Goal: Task Accomplishment & Management: Manage account settings

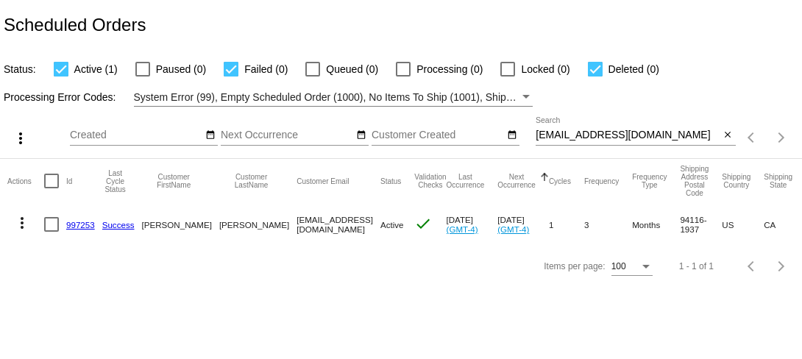
click at [572, 137] on input "[EMAIL_ADDRESS][DOMAIN_NAME]" at bounding box center [628, 135] width 184 height 12
paste input "[EMAIL_ADDRESS]"
type input "[EMAIL_ADDRESS][DOMAIN_NAME]"
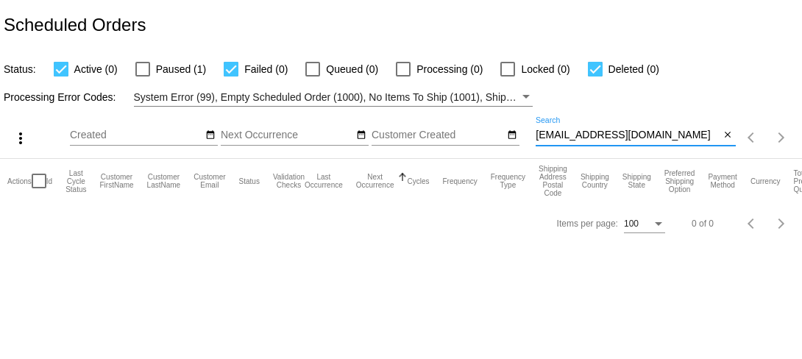
click at [139, 67] on div at bounding box center [142, 69] width 15 height 15
click at [142, 77] on input "Paused (1)" at bounding box center [142, 77] width 1 height 1
checkbox input "true"
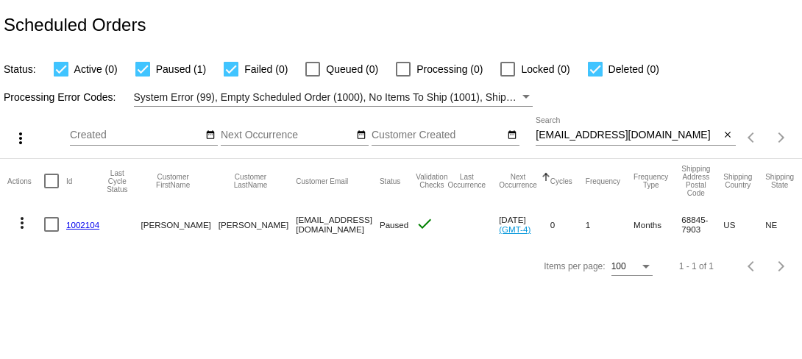
click at [87, 227] on link "1002104" at bounding box center [82, 225] width 33 height 10
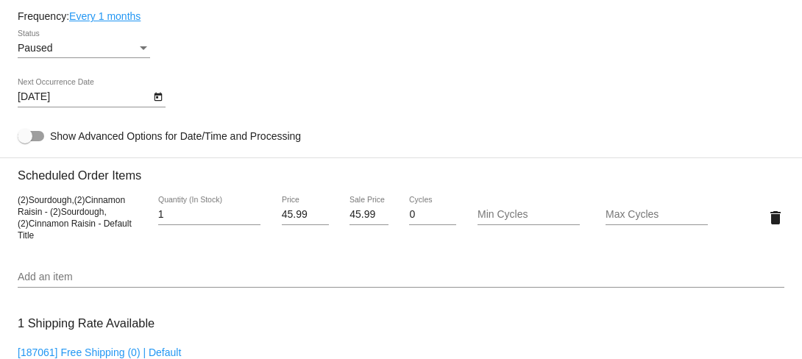
scroll to position [668, 0]
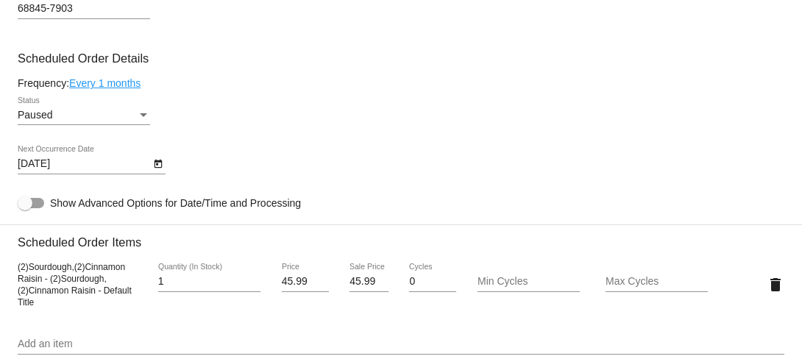
click at [134, 89] on link "Every 1 months" at bounding box center [104, 83] width 71 height 12
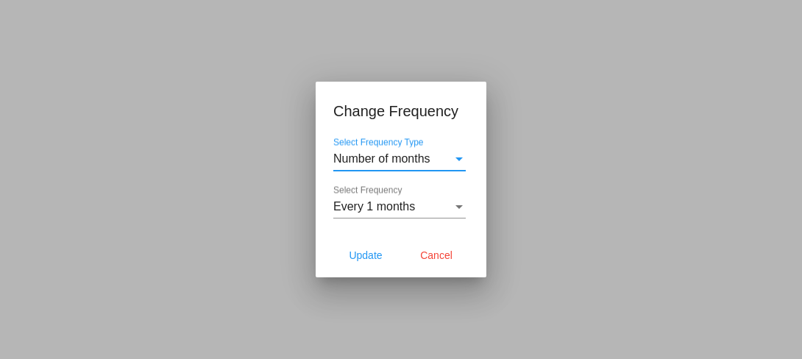
click at [385, 158] on span "Number of months" at bounding box center [381, 158] width 97 height 13
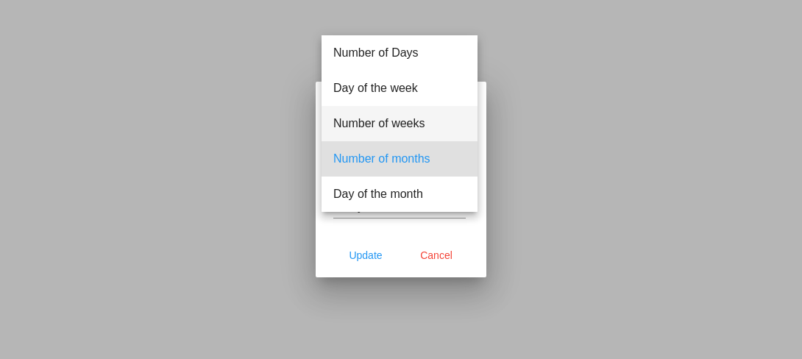
click at [394, 122] on span "Number of weeks" at bounding box center [399, 123] width 132 height 35
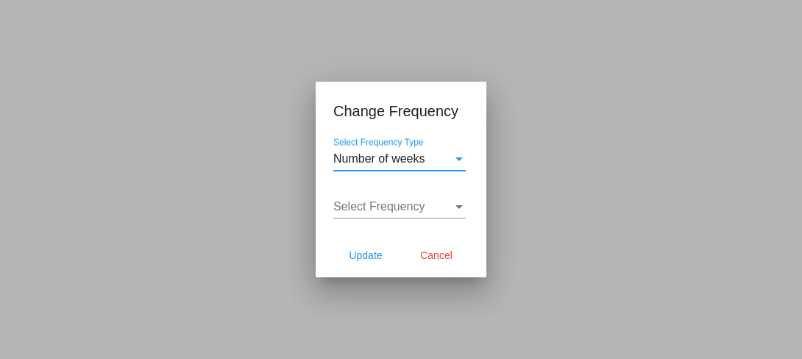
click at [430, 201] on div "Select Frequency" at bounding box center [392, 206] width 119 height 13
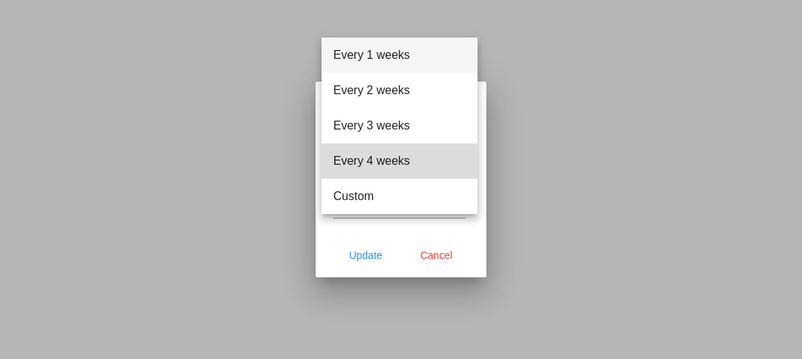
click at [416, 167] on span "Every 4 weeks" at bounding box center [399, 160] width 132 height 35
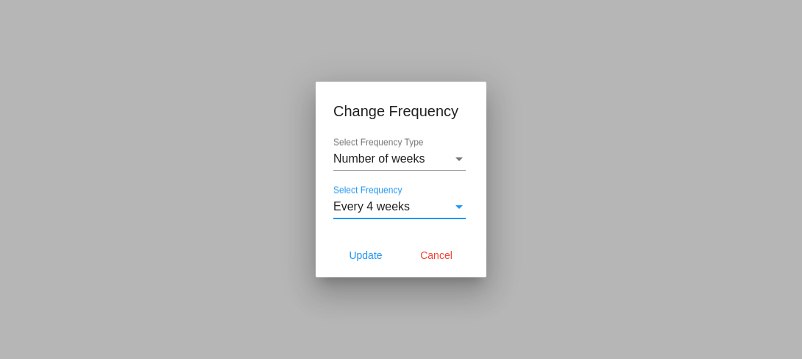
click at [403, 209] on span "Every 4 weeks" at bounding box center [371, 206] width 77 height 13
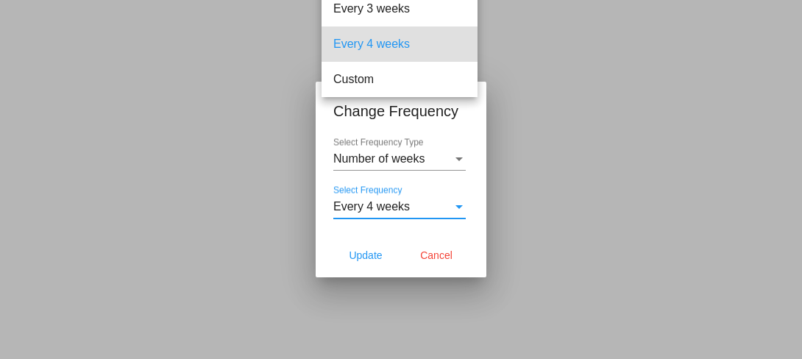
click at [403, 209] on div at bounding box center [401, 179] width 802 height 359
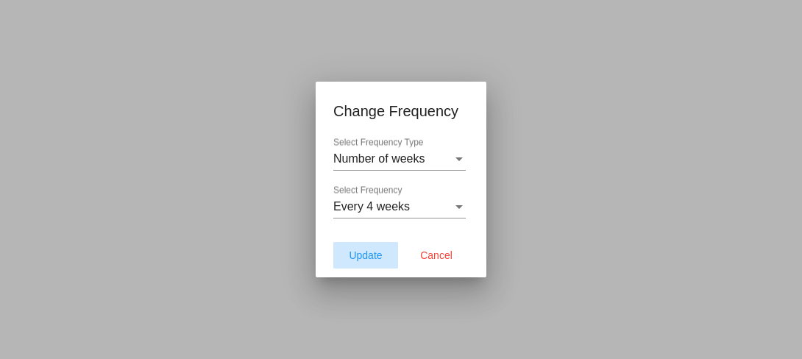
click at [376, 258] on span "Update" at bounding box center [365, 255] width 33 height 12
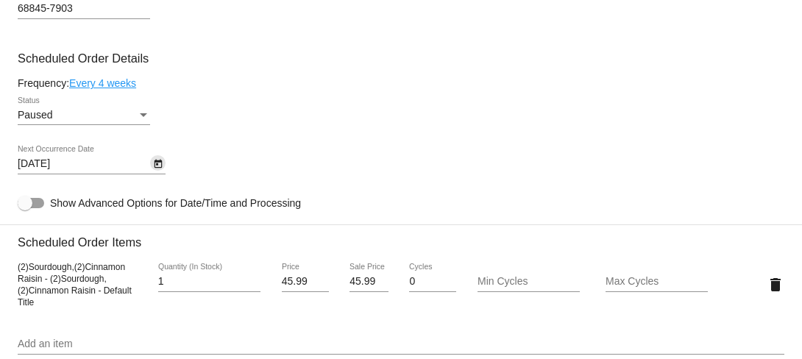
click at [160, 168] on icon "Open calendar" at bounding box center [158, 164] width 8 height 9
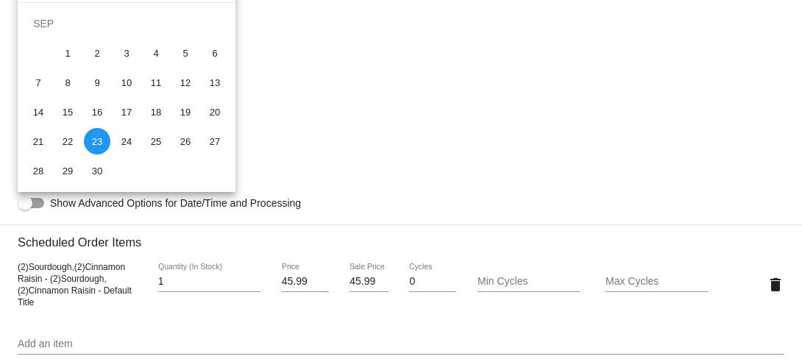
click at [313, 73] on div at bounding box center [401, 179] width 802 height 359
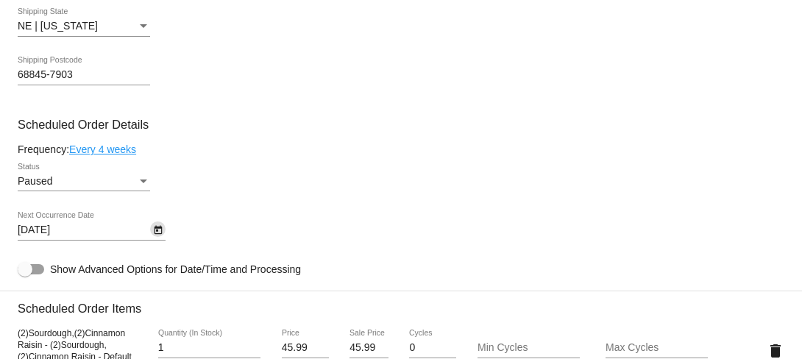
scroll to position [586, 0]
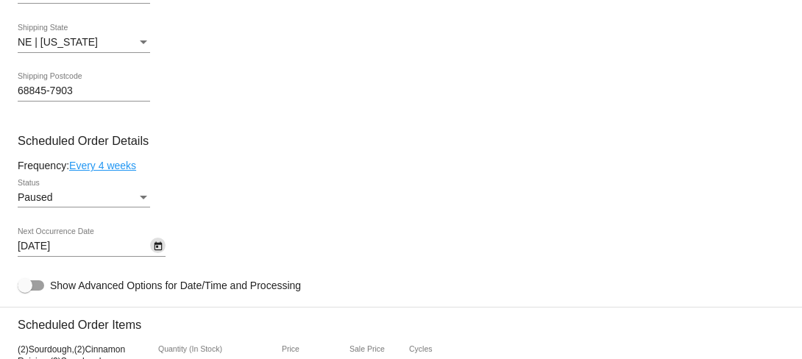
click at [157, 251] on icon "Open calendar" at bounding box center [158, 246] width 8 height 9
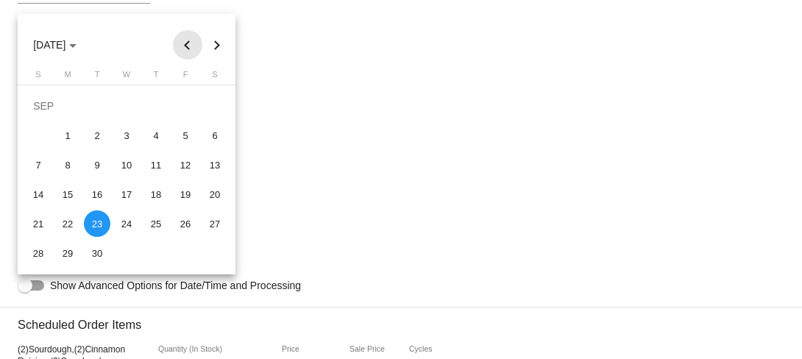
click at [185, 42] on button "Previous month" at bounding box center [187, 44] width 29 height 29
click at [217, 47] on button "Next month" at bounding box center [216, 44] width 29 height 29
click at [37, 226] on div "21" at bounding box center [38, 223] width 26 height 26
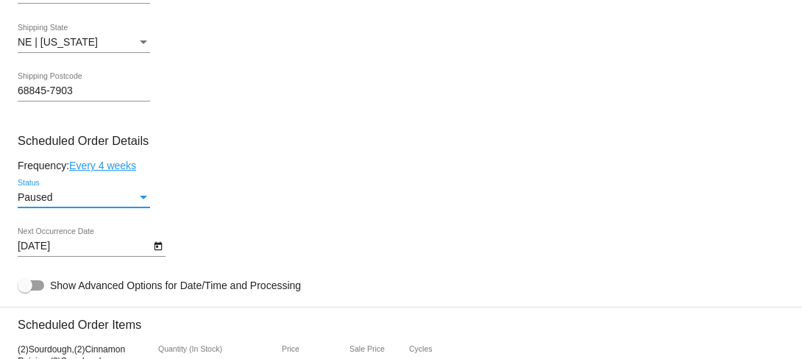
click at [137, 204] on div "Status" at bounding box center [143, 198] width 13 height 12
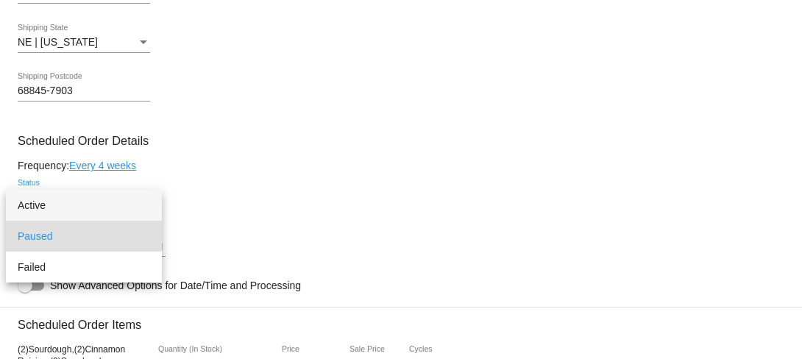
click at [133, 199] on span "Active" at bounding box center [84, 205] width 132 height 31
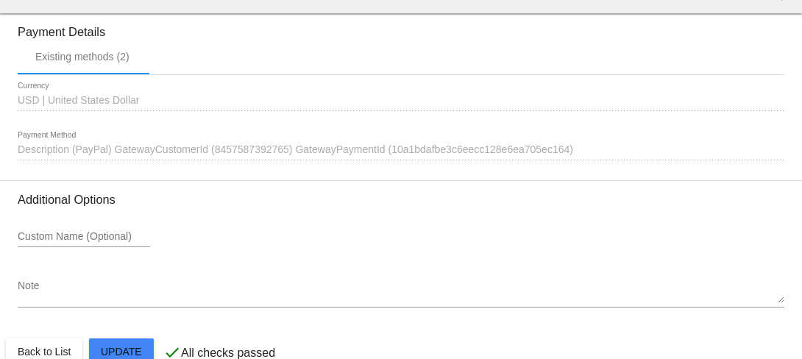
scroll to position [1342, 0]
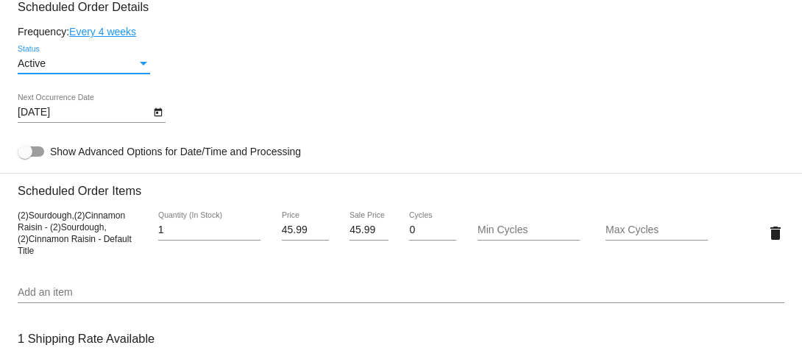
scroll to position [715, 0]
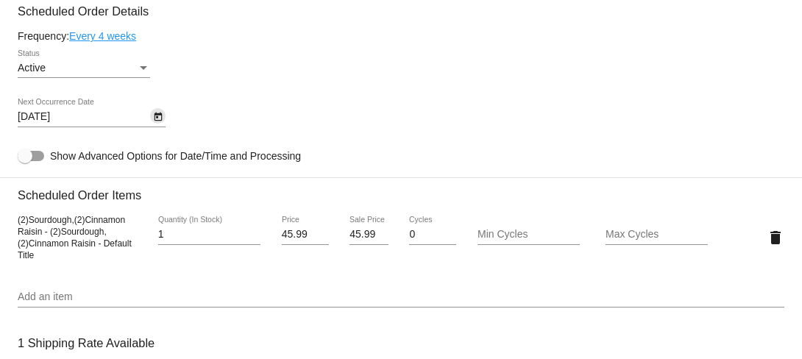
click at [157, 126] on icon "Open calendar" at bounding box center [158, 117] width 10 height 18
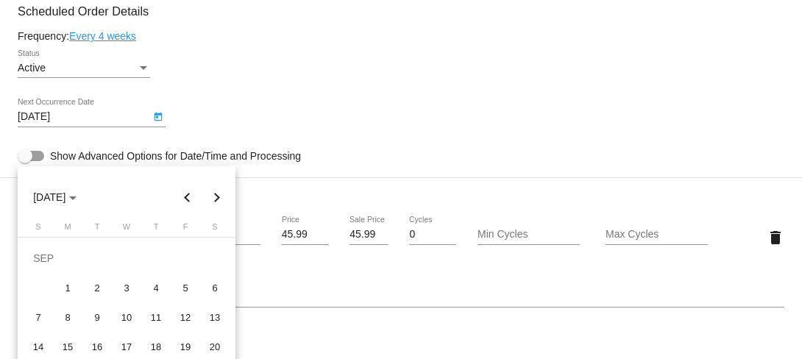
click at [359, 96] on div at bounding box center [401, 179] width 802 height 359
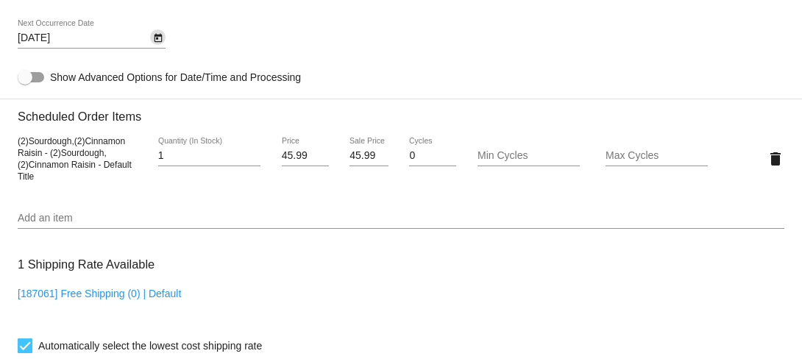
scroll to position [794, 0]
click at [158, 46] on icon "Open calendar" at bounding box center [158, 38] width 10 height 18
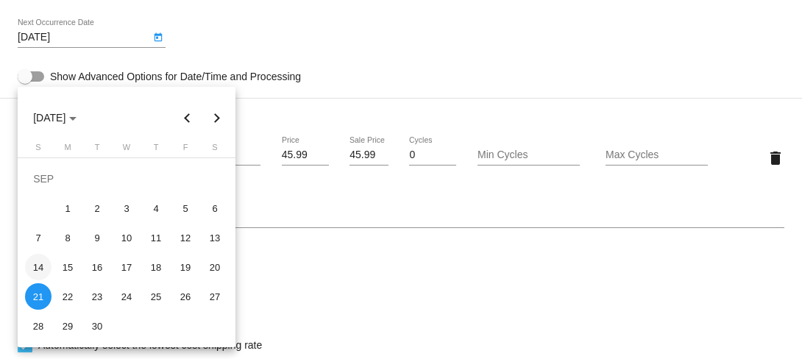
click at [40, 269] on div "14" at bounding box center [38, 267] width 26 height 26
type input "[DATE]"
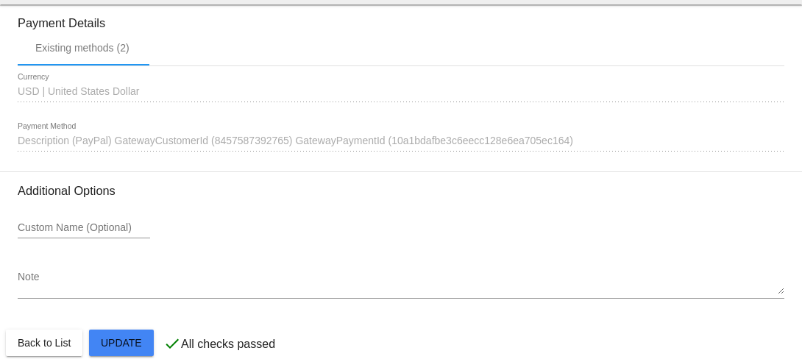
scroll to position [1342, 0]
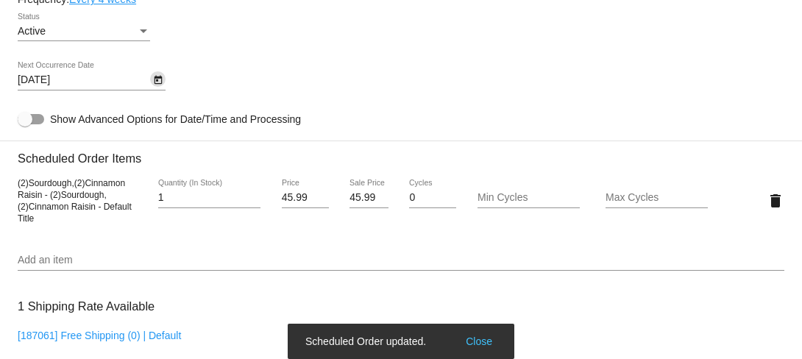
scroll to position [728, 0]
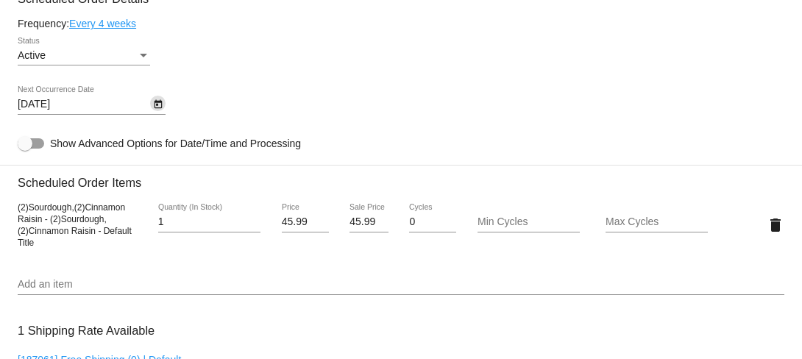
click at [154, 109] on icon "Open calendar" at bounding box center [158, 104] width 8 height 9
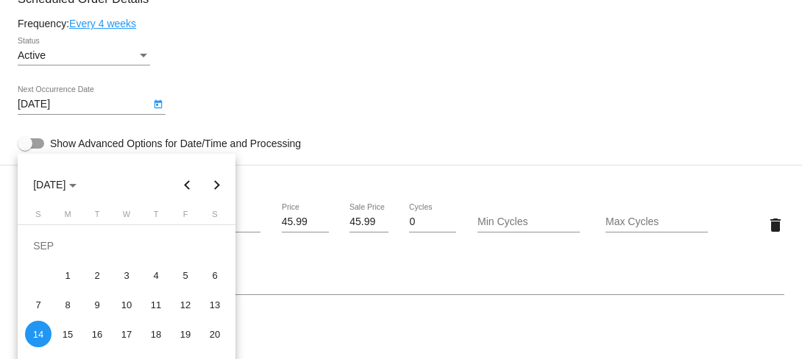
click at [200, 135] on div at bounding box center [401, 179] width 802 height 359
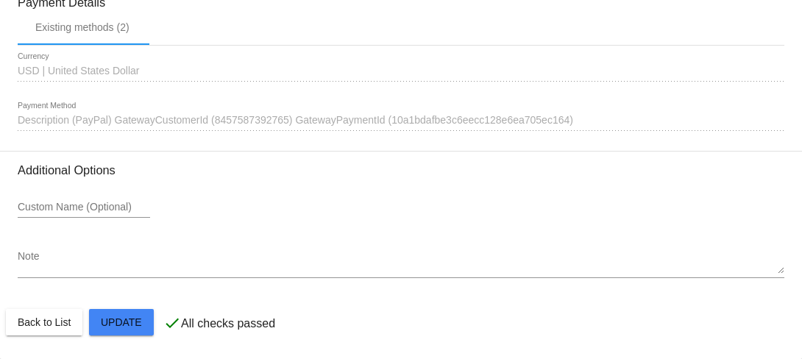
scroll to position [1342, 0]
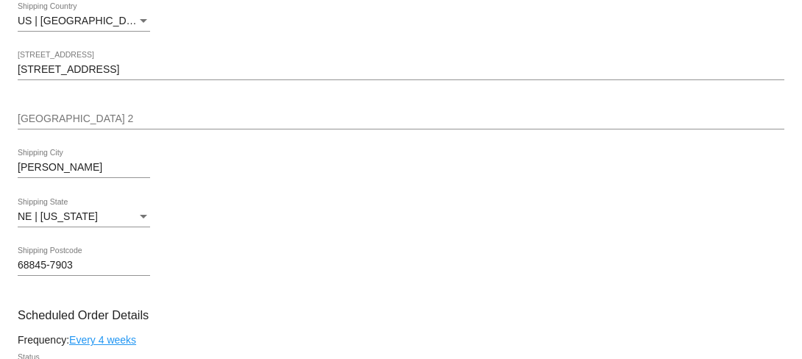
scroll to position [0, 0]
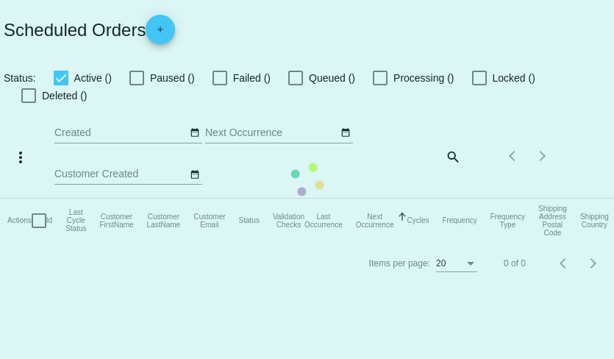
checkbox input "true"
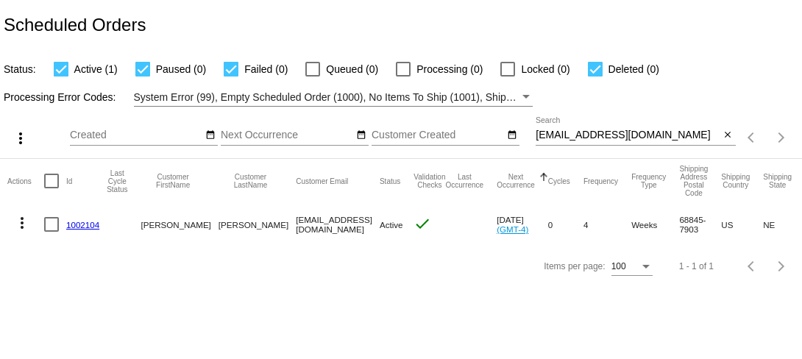
click at [661, 129] on div "[EMAIL_ADDRESS][DOMAIN_NAME] Search" at bounding box center [628, 131] width 184 height 29
click at [654, 138] on input "[EMAIL_ADDRESS][DOMAIN_NAME]" at bounding box center [628, 135] width 184 height 12
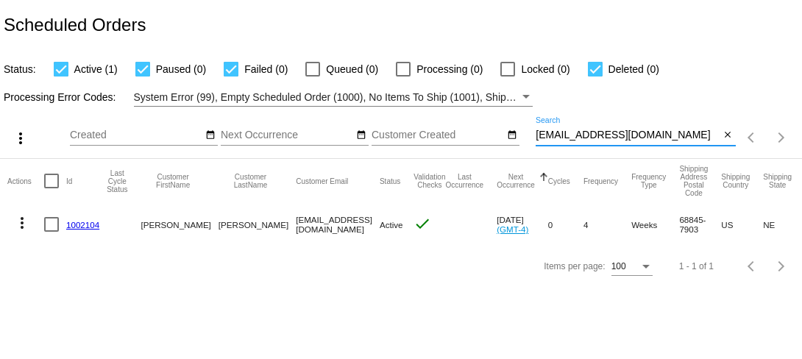
click at [654, 138] on input "[EMAIL_ADDRESS][DOMAIN_NAME]" at bounding box center [628, 135] width 184 height 12
paste input "kristindecatur"
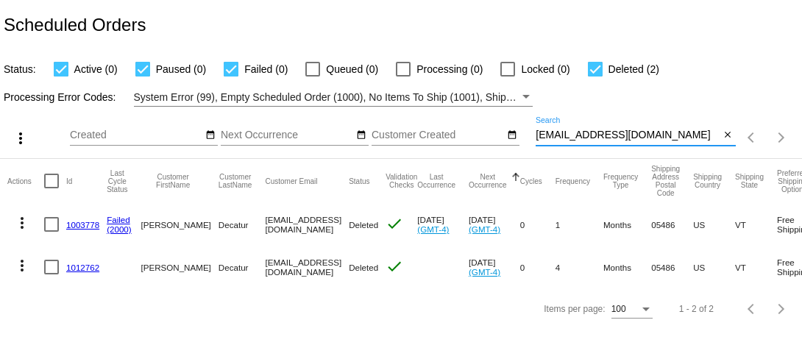
type input "[EMAIL_ADDRESS][DOMAIN_NAME]"
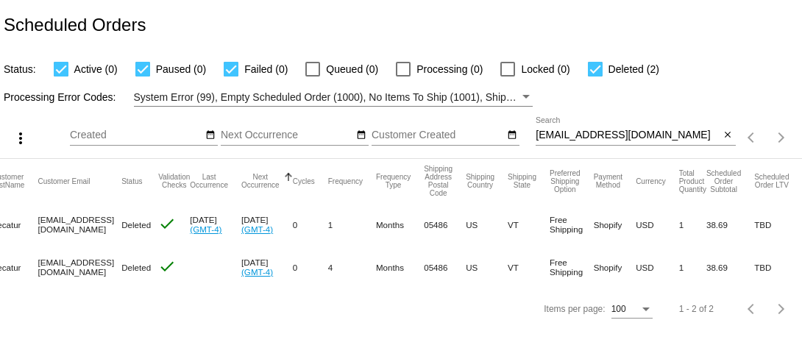
scroll to position [0, 241]
click at [572, 140] on input "[EMAIL_ADDRESS][DOMAIN_NAME]" at bounding box center [628, 135] width 184 height 12
paste input "ryannestable"
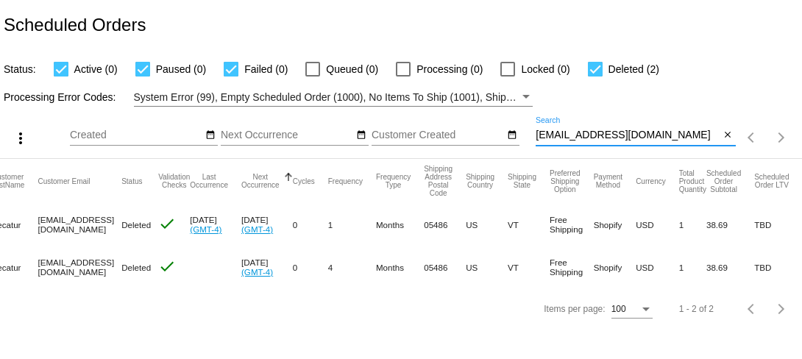
type input "ryannestable@gmail.com"
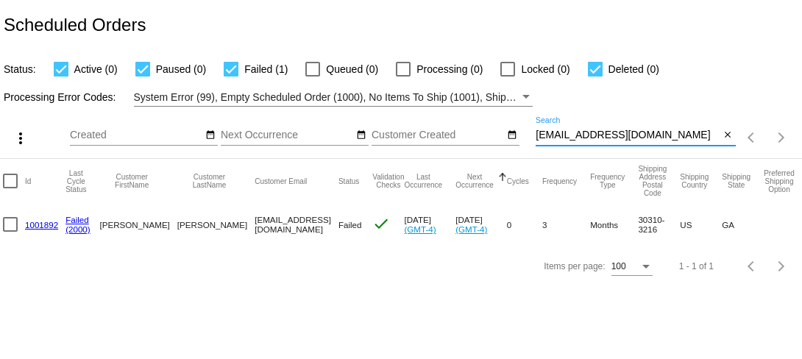
scroll to position [0, 18]
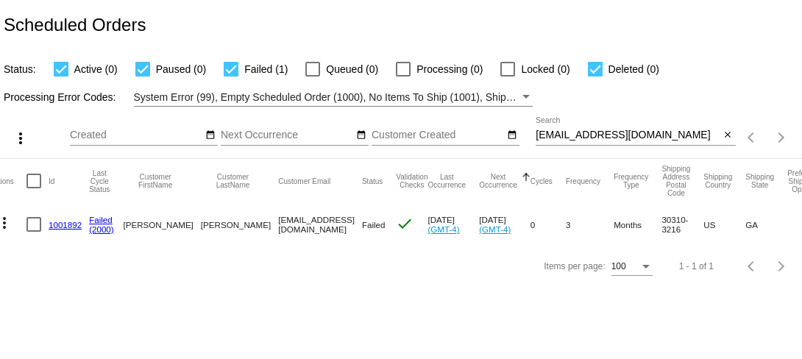
click at [68, 227] on link "1001892" at bounding box center [65, 225] width 33 height 10
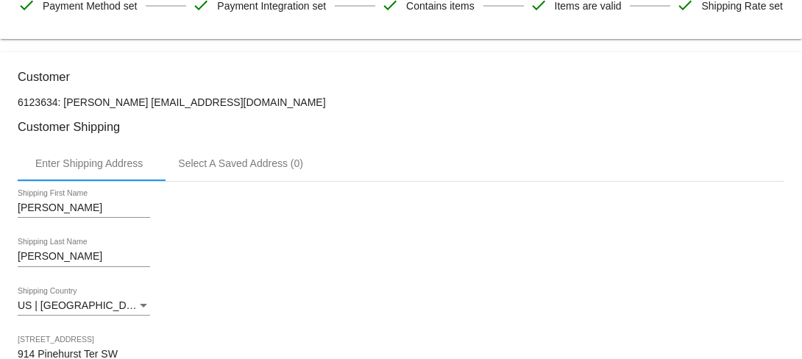
scroll to position [281, 0]
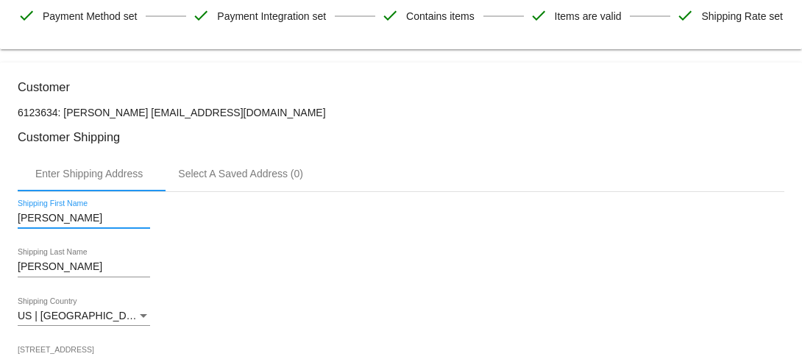
drag, startPoint x: 19, startPoint y: 254, endPoint x: 68, endPoint y: 258, distance: 48.7
click at [68, 224] on input "Ryanne" at bounding box center [84, 219] width 132 height 12
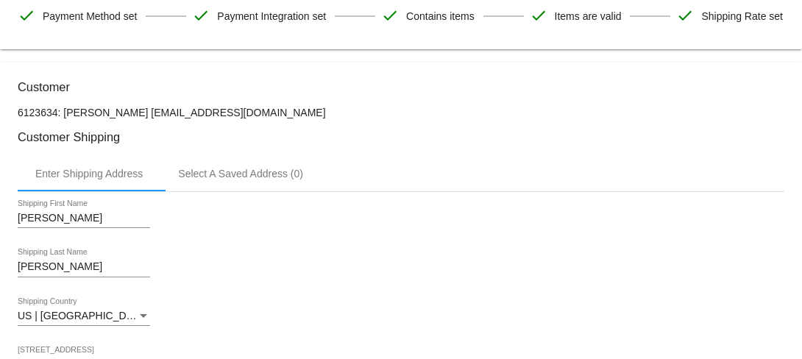
click at [63, 273] on input "Rothenberg" at bounding box center [84, 267] width 132 height 12
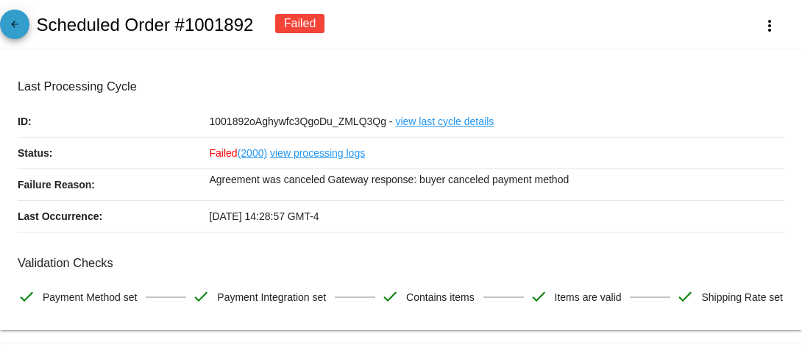
click at [19, 31] on mat-icon "arrow_back" at bounding box center [15, 28] width 18 height 18
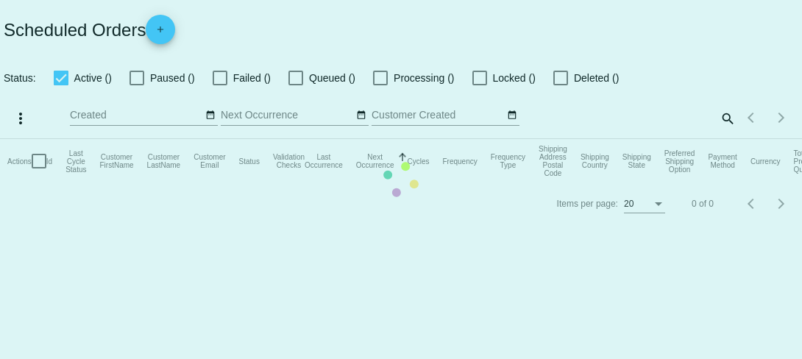
checkbox input "true"
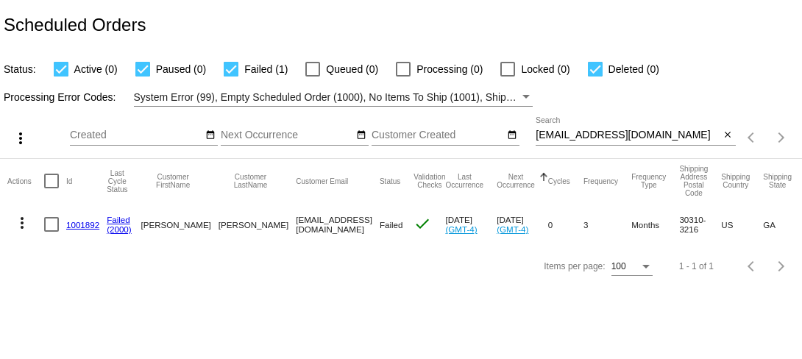
click at [562, 139] on input "ryannestable@gmail.com" at bounding box center [628, 135] width 184 height 12
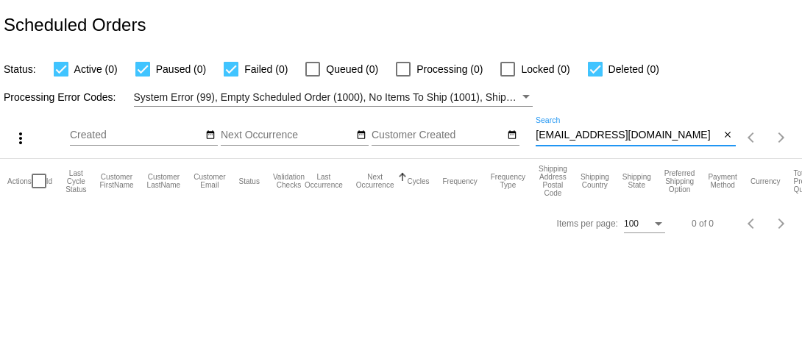
click at [610, 131] on input "ryannesr@gmail.com" at bounding box center [628, 135] width 184 height 12
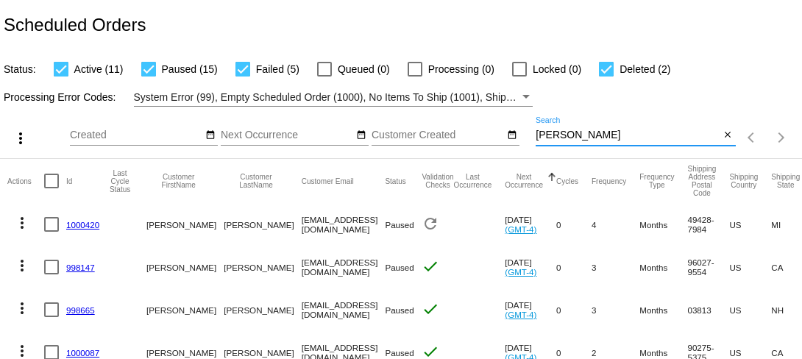
type input "ryannestable@gmail.com"
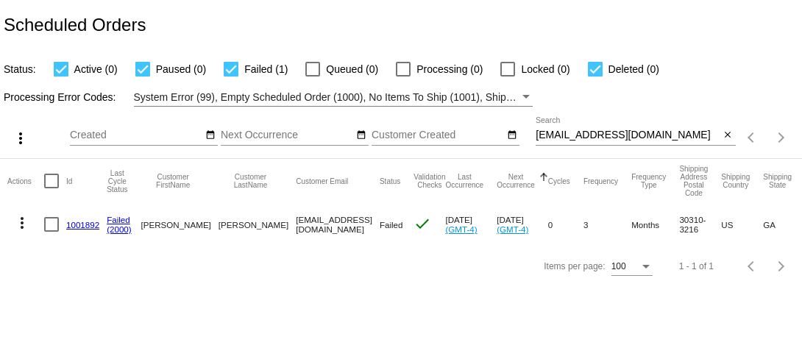
click at [77, 225] on link "1001892" at bounding box center [82, 225] width 33 height 10
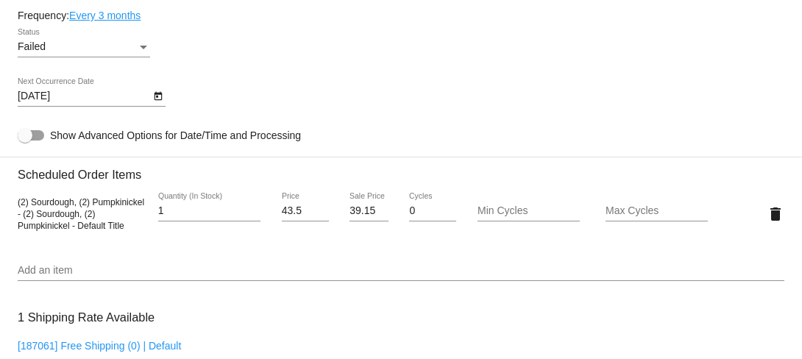
scroll to position [901, 0]
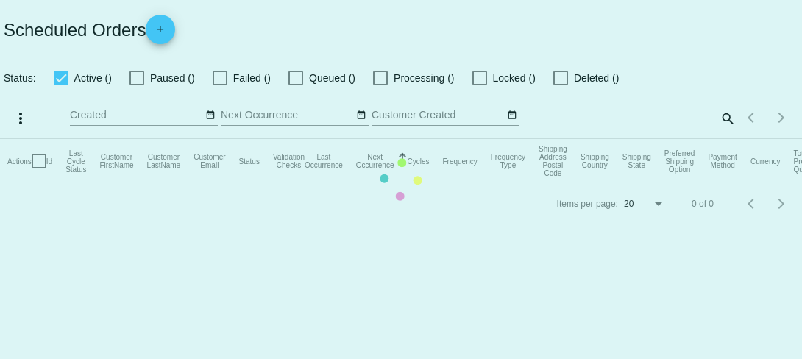
checkbox input "true"
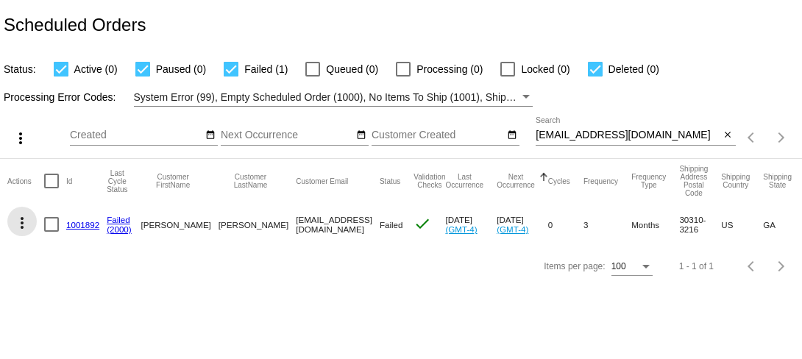
click at [20, 223] on mat-icon "more_vert" at bounding box center [22, 223] width 18 height 18
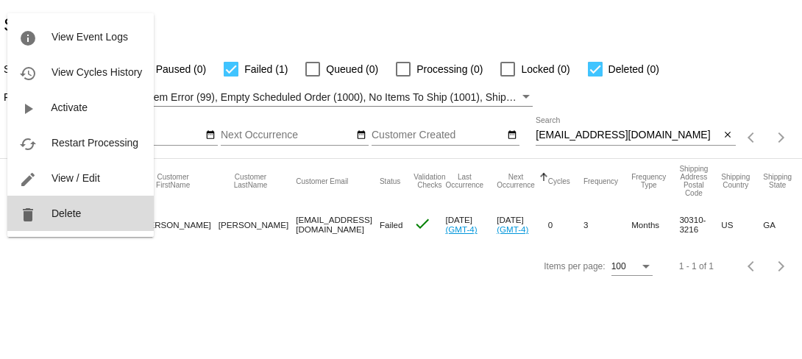
click at [57, 215] on span "Delete" at bounding box center [65, 213] width 29 height 12
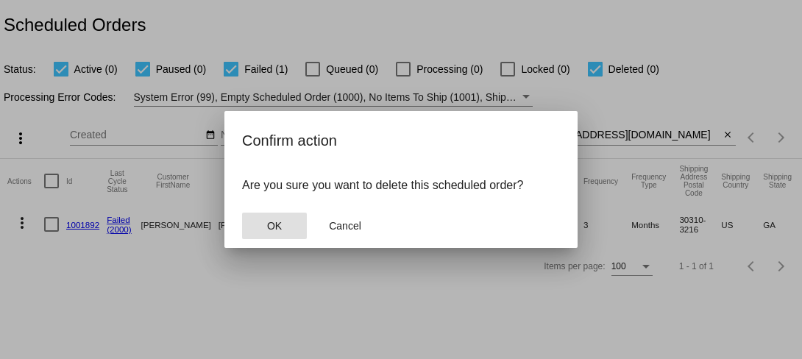
click at [267, 225] on span "OK" at bounding box center [274, 226] width 15 height 12
